Goal: Find specific page/section: Find specific page/section

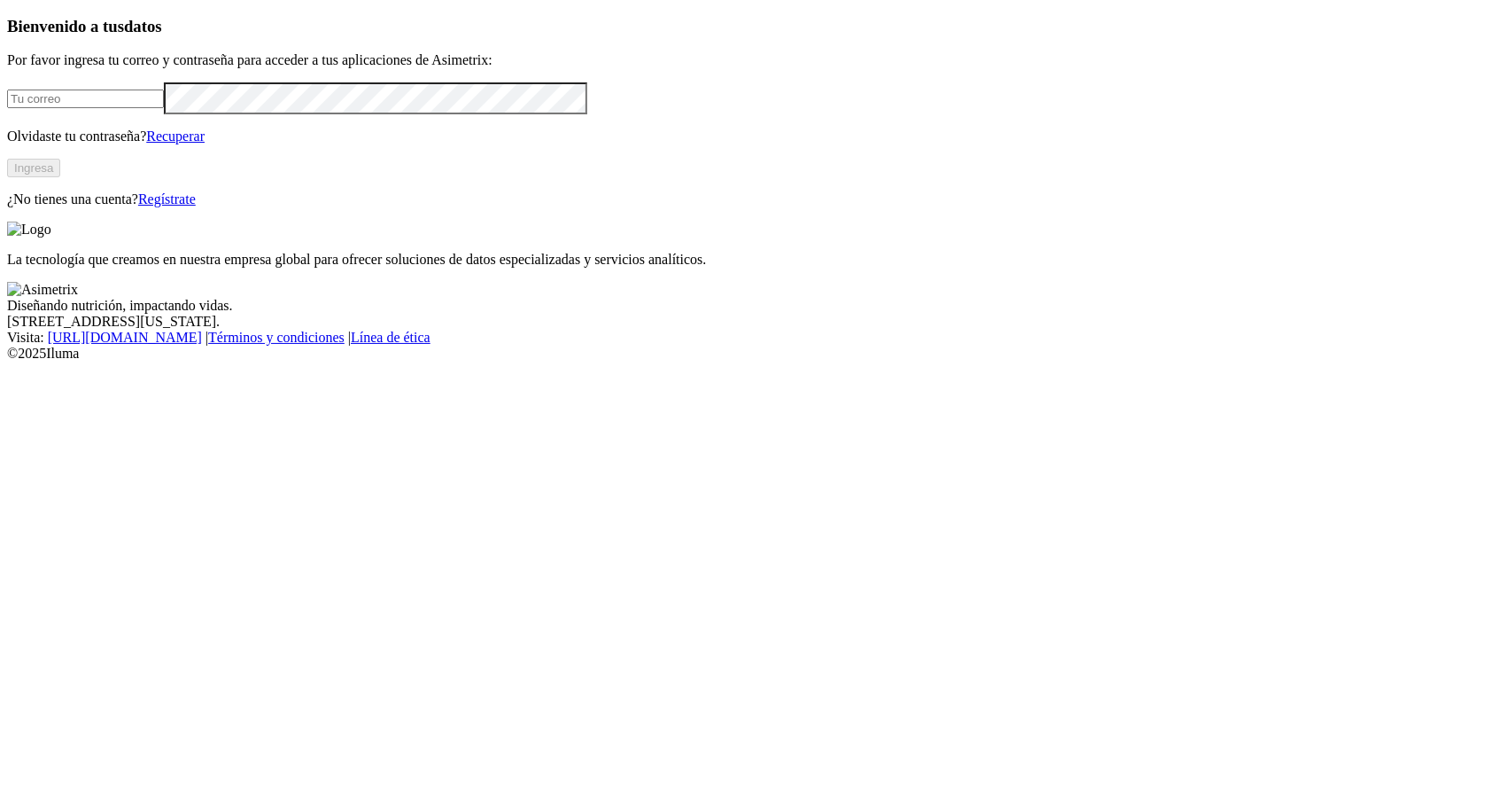
type input "[PERSON_NAME][EMAIL_ADDRESS][PERSON_NAME][DOMAIN_NAME]"
click at [60, 177] on button "Ingresa" at bounding box center [34, 168] width 53 height 18
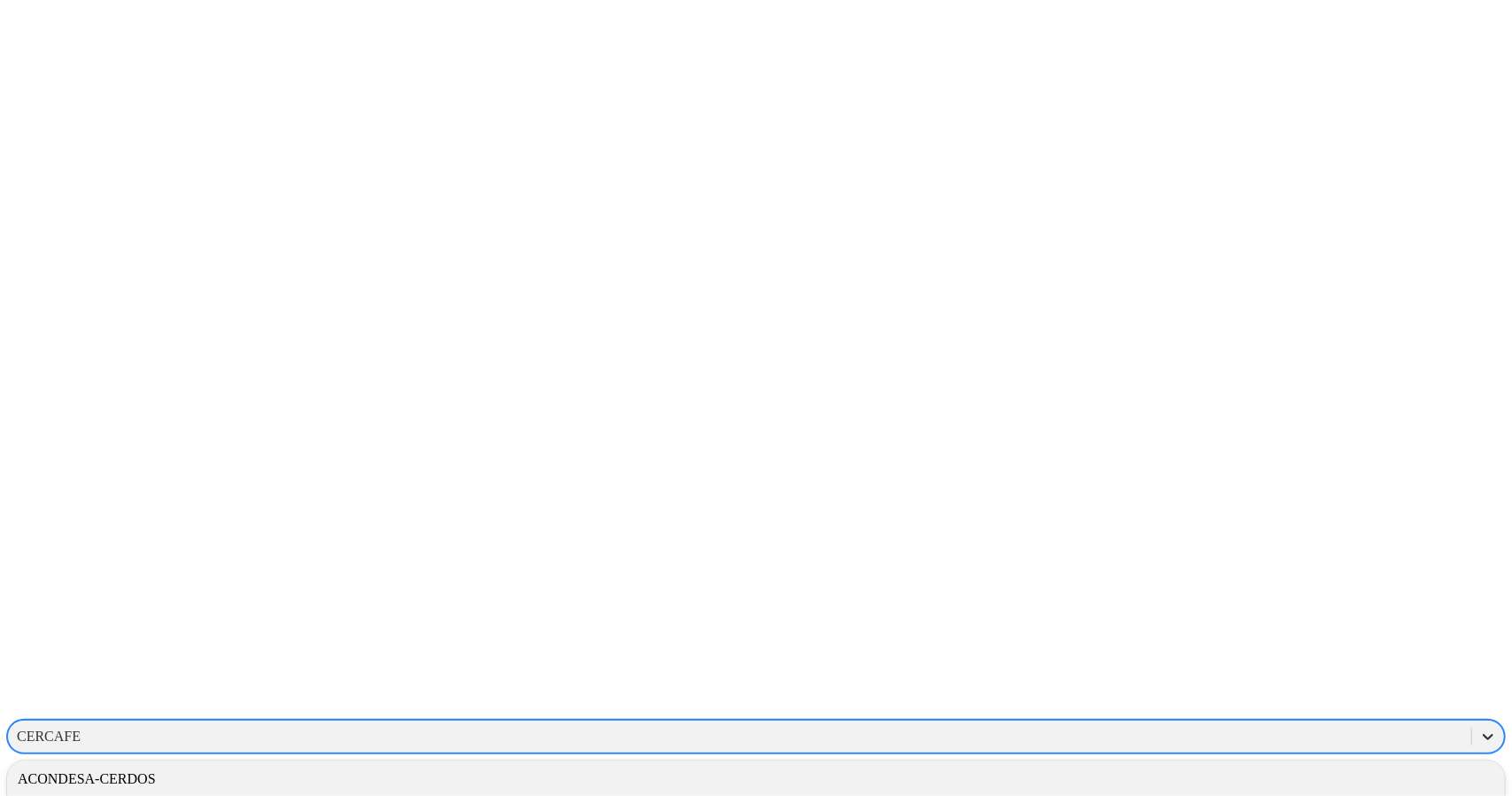
click at [1483, 734] on icon at bounding box center [1489, 737] width 11 height 6
